Goal: Task Accomplishment & Management: Manage account settings

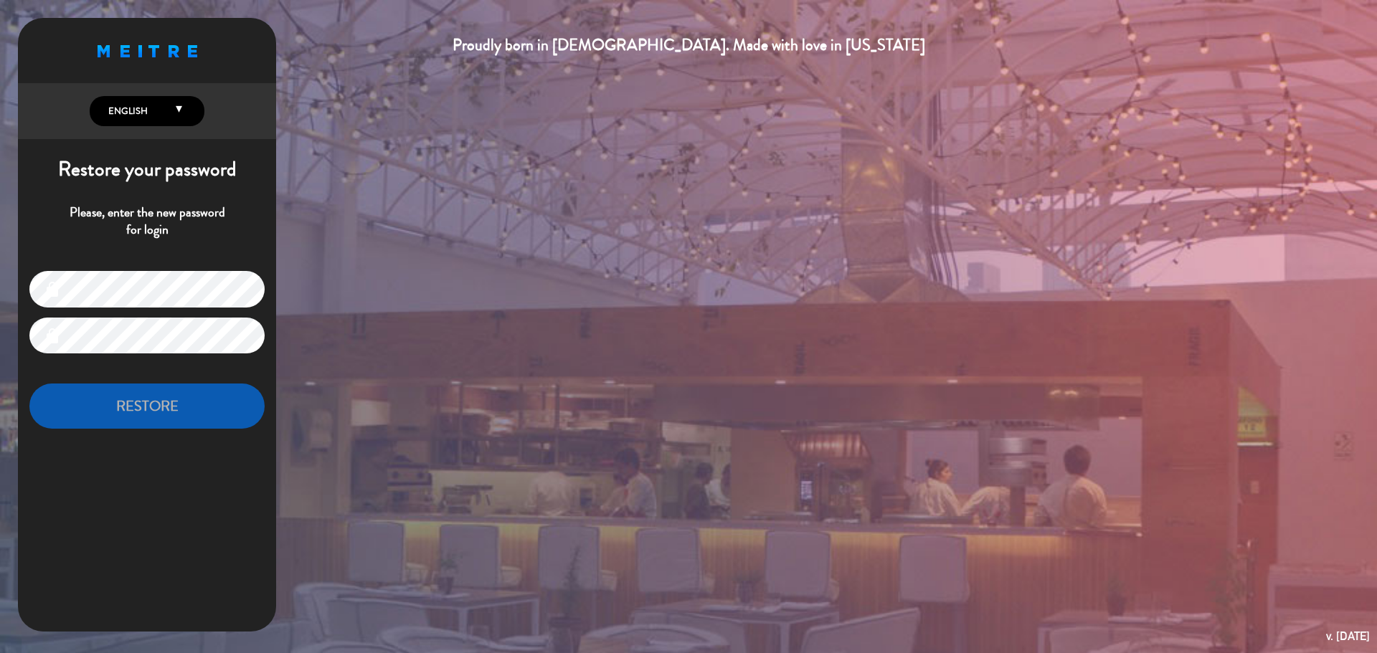
click at [176, 108] on icon at bounding box center [179, 113] width 6 height 19
click at [169, 148] on div "Proudly born in [DEMOGRAPHIC_DATA]. Made with love in [US_STATE] English Españo…" at bounding box center [147, 229] width 258 height 422
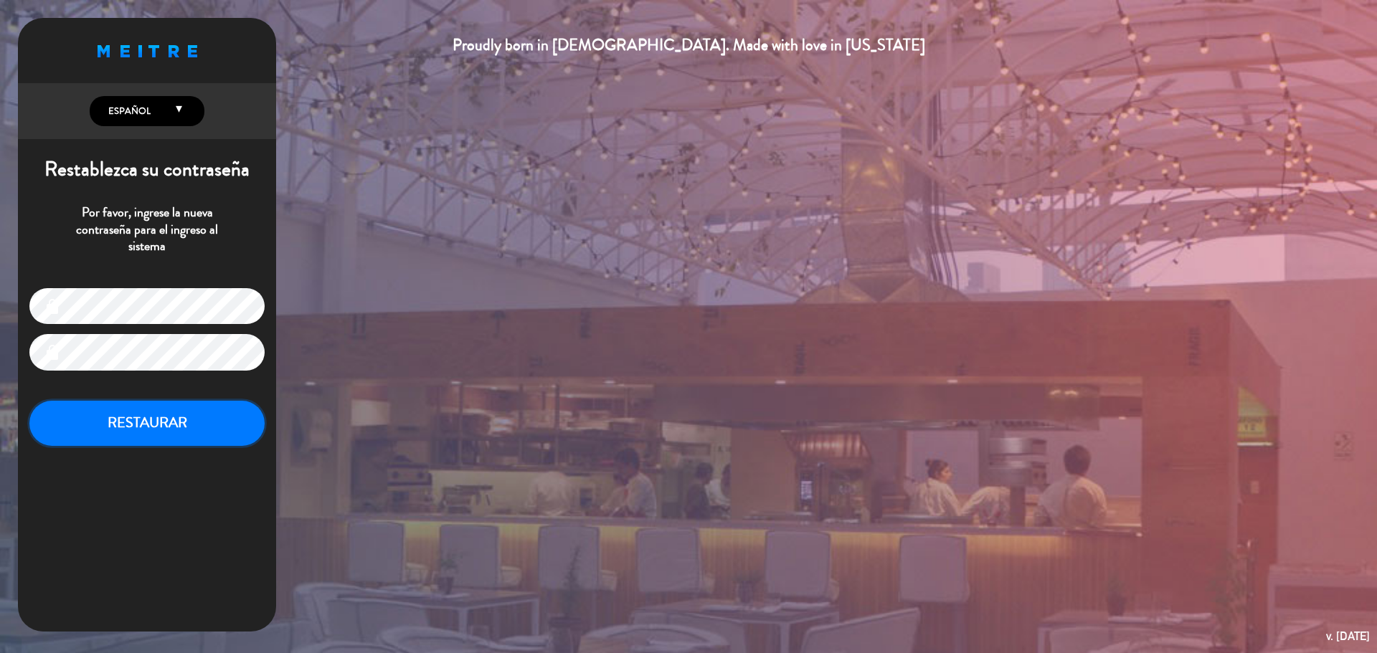
click at [163, 426] on button "RESTAURAR" at bounding box center [146, 423] width 235 height 45
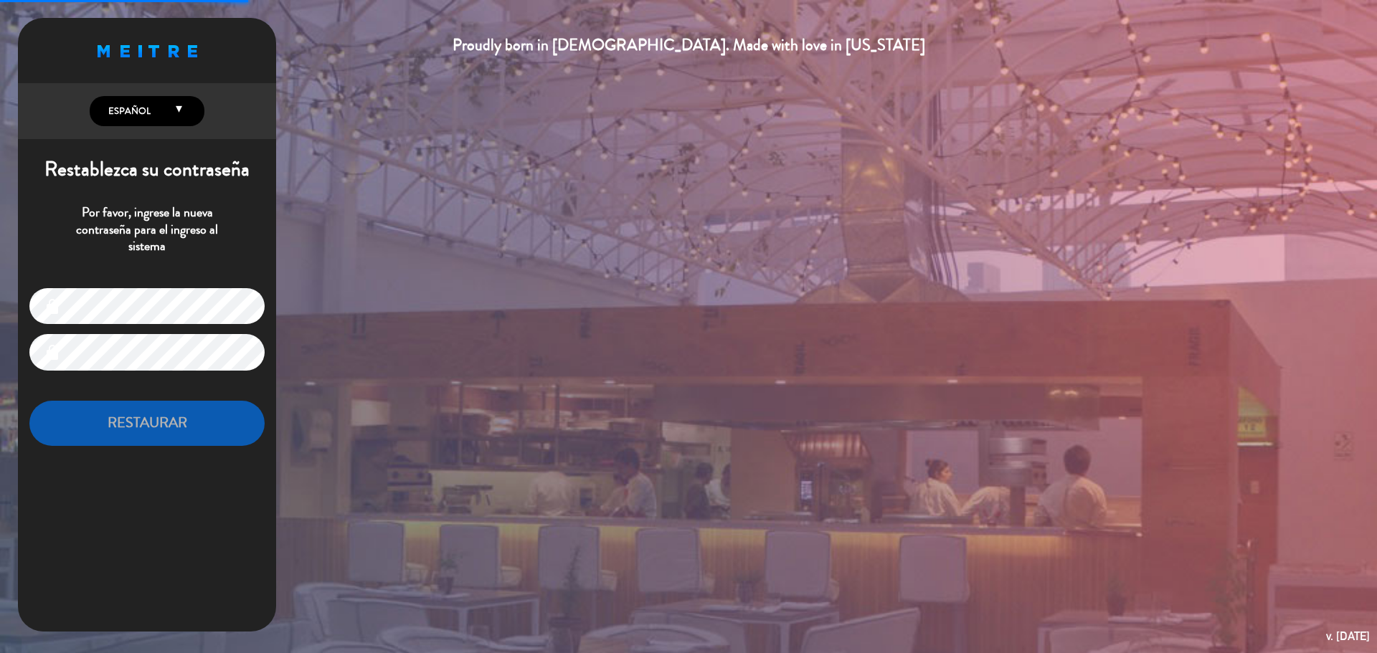
type input "[EMAIL_ADDRESS][DOMAIN_NAME]"
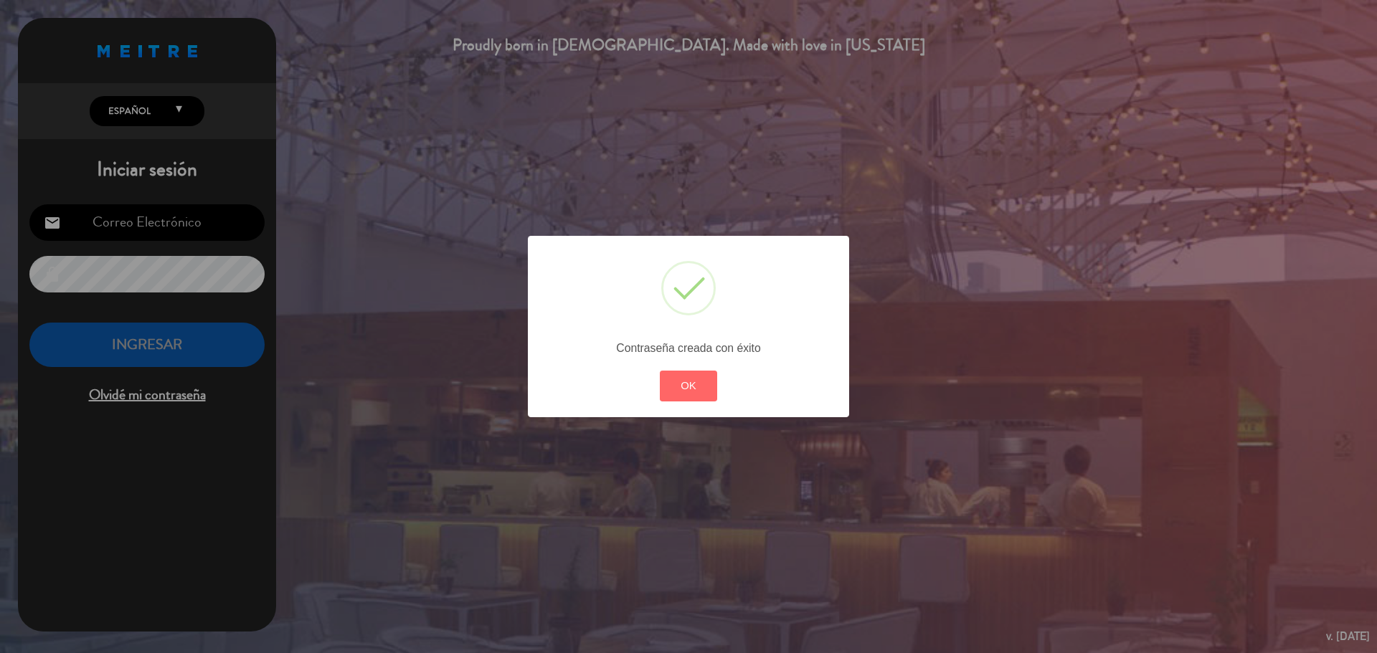
click at [674, 383] on button "OK" at bounding box center [689, 386] width 58 height 31
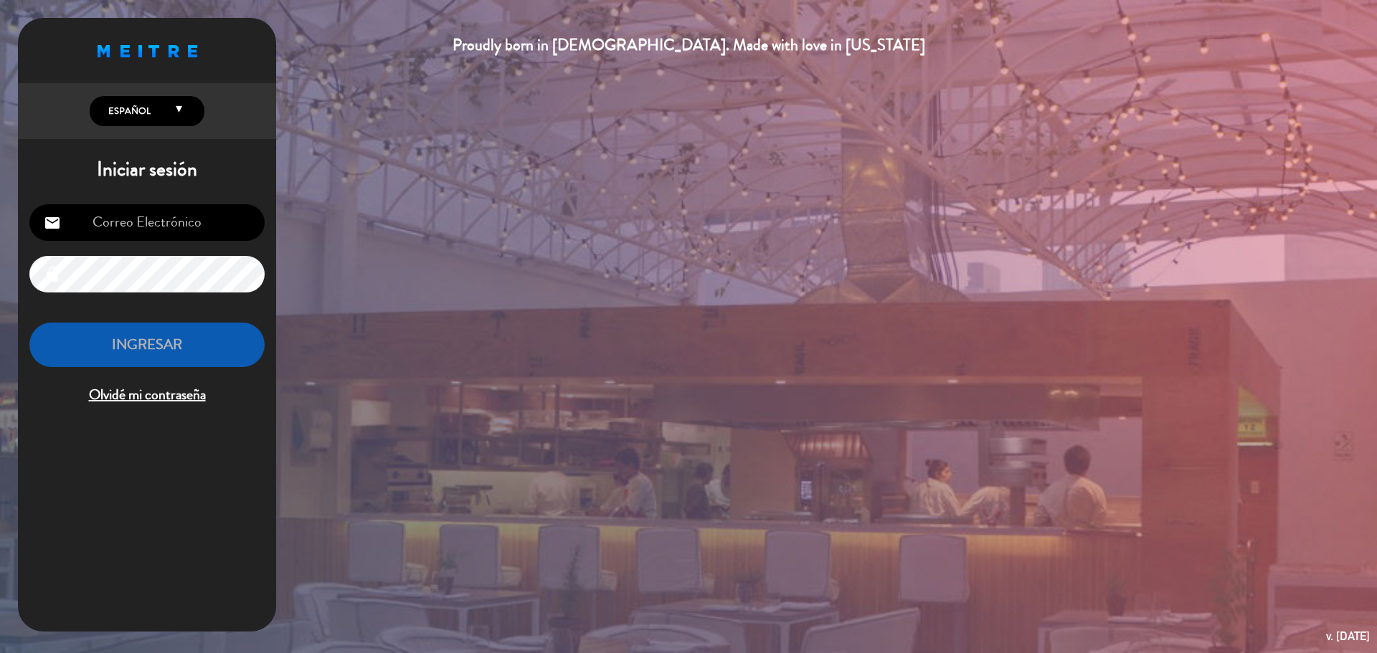
type input "[EMAIL_ADDRESS][DOMAIN_NAME]"
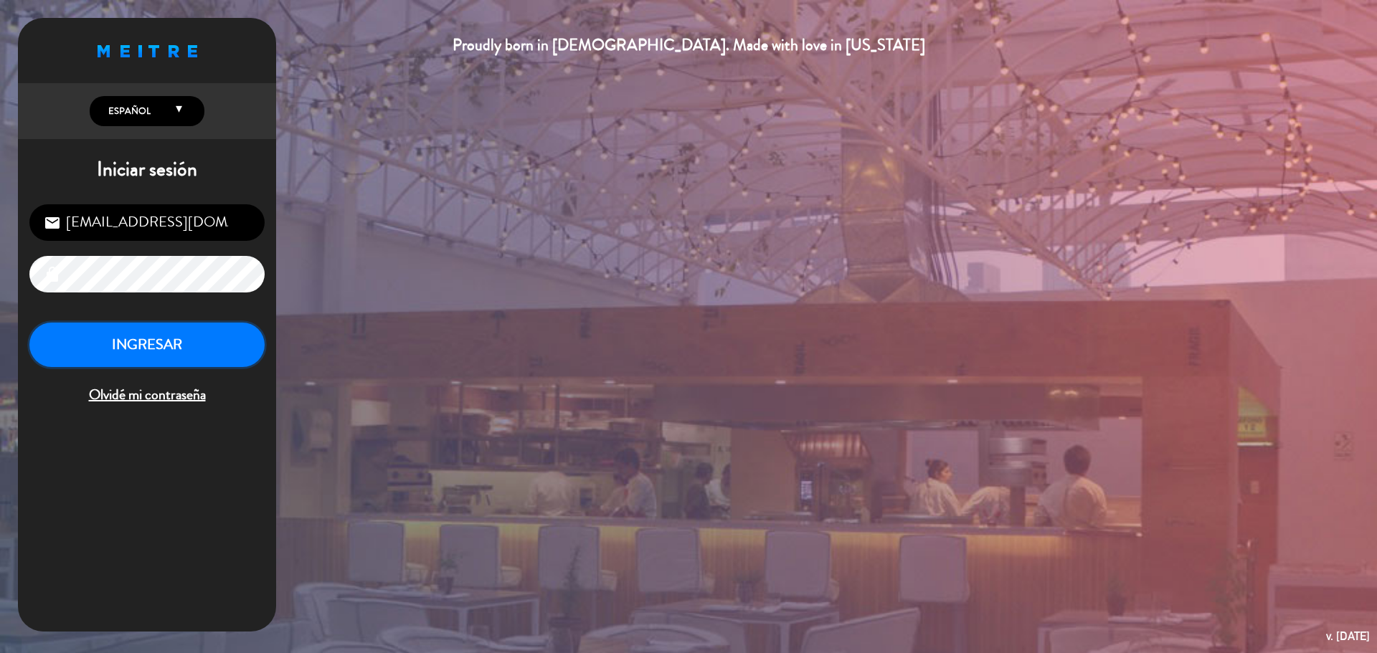
click at [174, 342] on button "INGRESAR" at bounding box center [146, 345] width 235 height 45
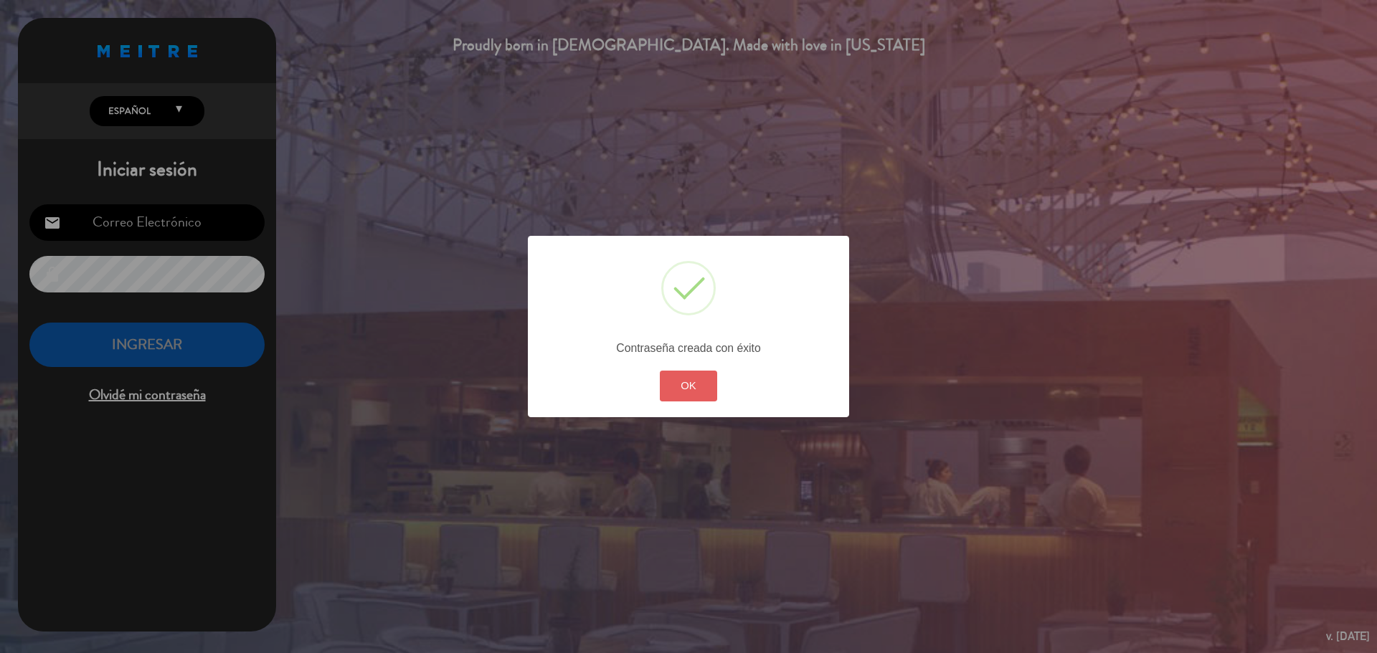
click at [704, 385] on button "OK" at bounding box center [689, 386] width 58 height 31
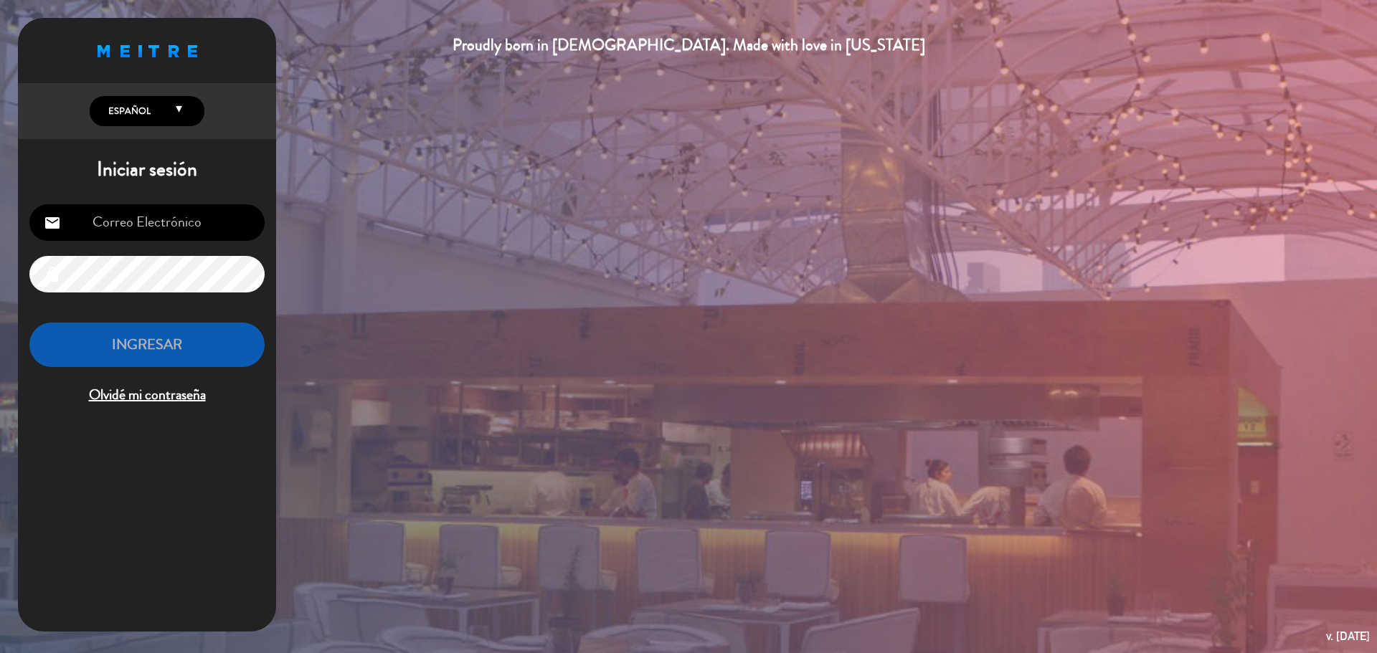
click at [158, 188] on div "Iniciar sesión email lock INGRESAR Olvidé mi contraseña" at bounding box center [147, 288] width 258 height 261
click at [141, 227] on input "email" at bounding box center [146, 222] width 235 height 37
type input "[EMAIL_ADDRESS][DOMAIN_NAME]"
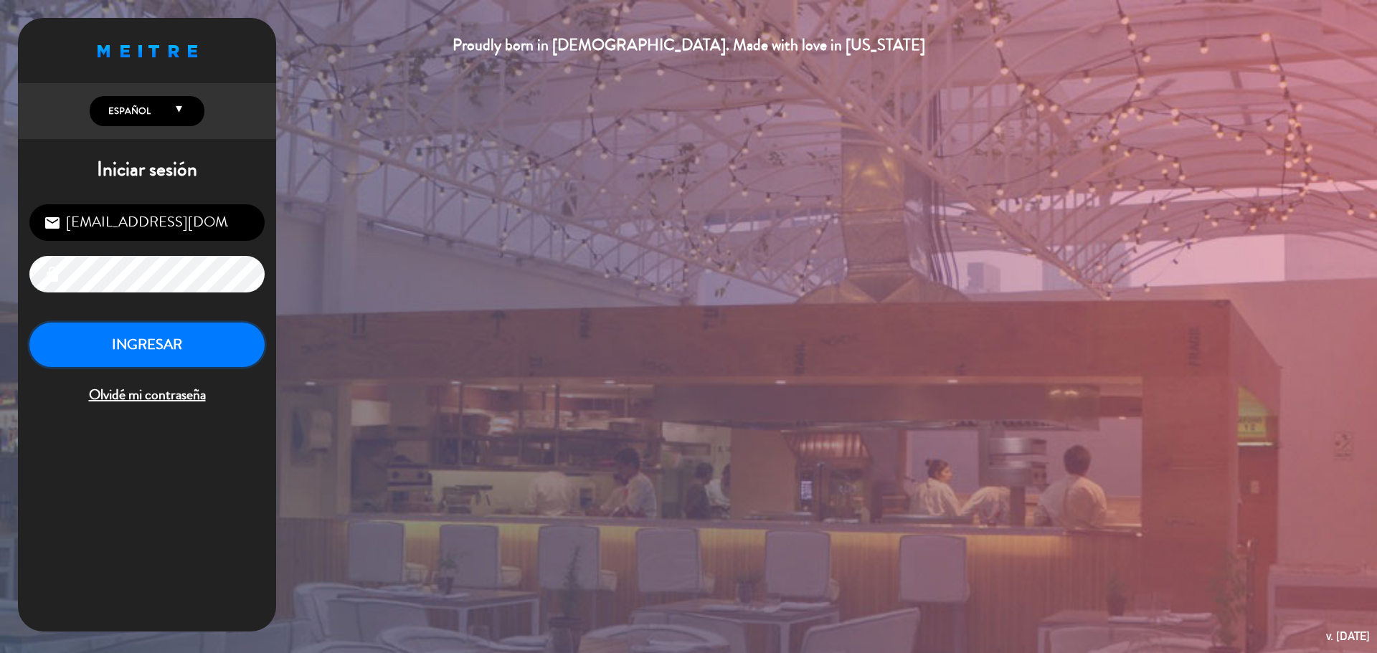
click at [170, 343] on button "INGRESAR" at bounding box center [146, 345] width 235 height 45
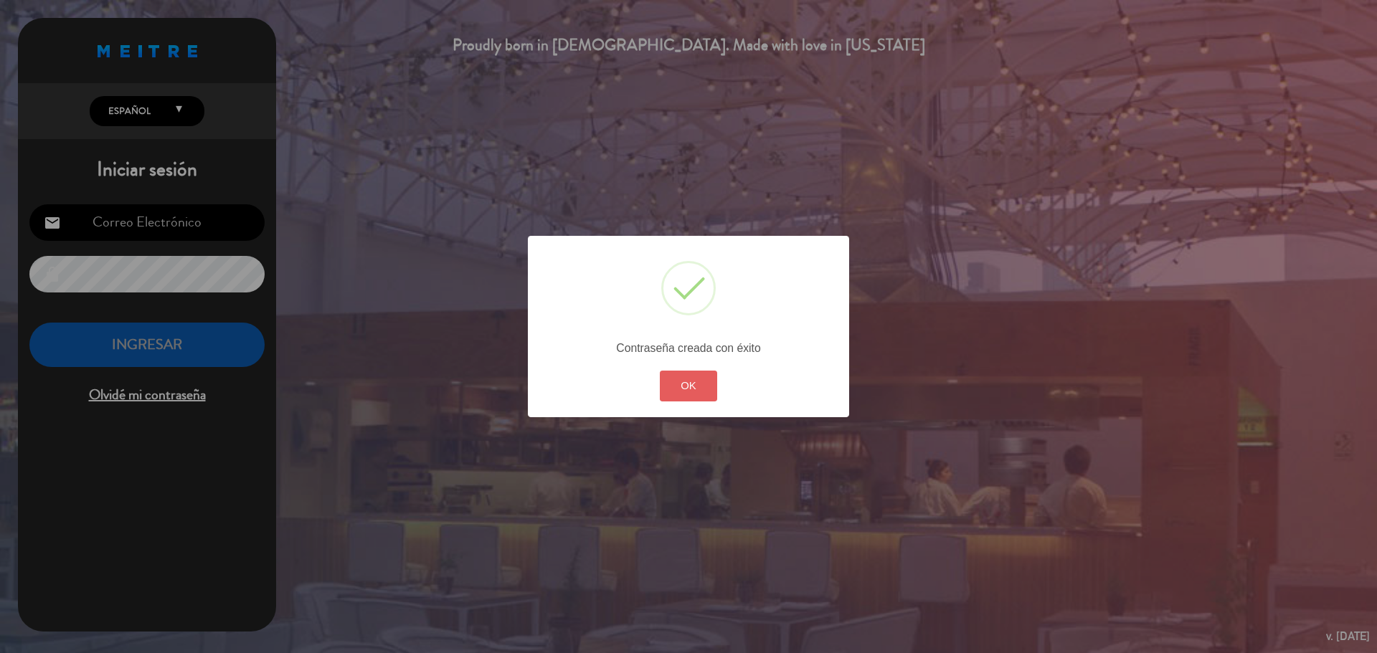
click at [708, 388] on button "OK" at bounding box center [689, 386] width 58 height 31
